Goal: Task Accomplishment & Management: Use online tool/utility

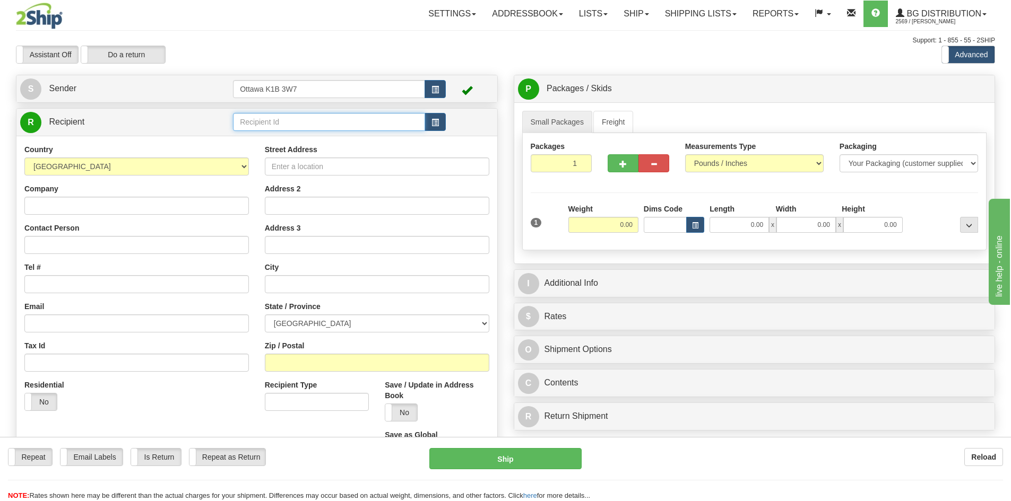
click at [286, 122] on input "text" at bounding box center [329, 122] width 192 height 18
type input "910807"
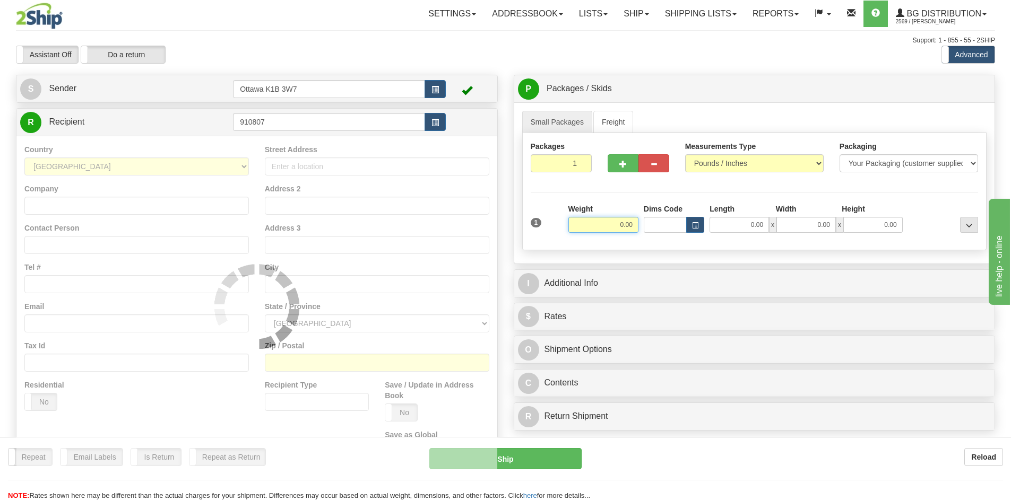
click at [302, 62] on div "Assistant On Assistant Off Do a return Do a return" at bounding box center [215, 55] width 414 height 18
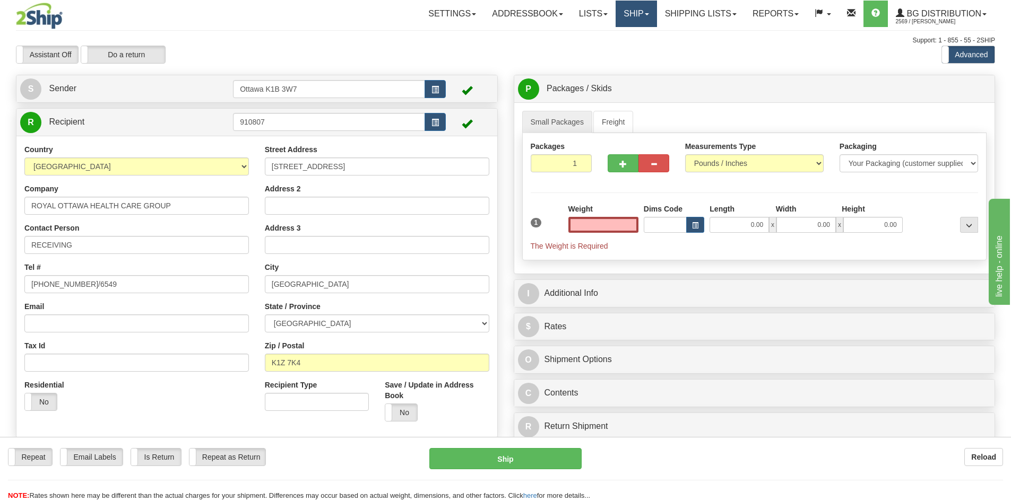
type input "0.00"
click at [615, 10] on link "Ship" at bounding box center [635, 14] width 41 height 27
click at [615, 37] on span "Ship Screen" at bounding box center [603, 37] width 40 height 8
